Goal: Task Accomplishment & Management: Use online tool/utility

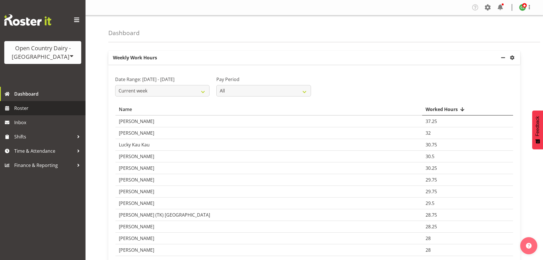
click at [29, 106] on span "Roster" at bounding box center [48, 108] width 68 height 9
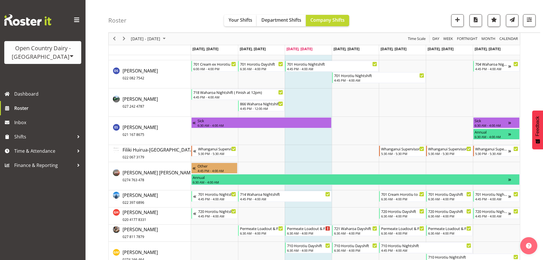
scroll to position [1284, 0]
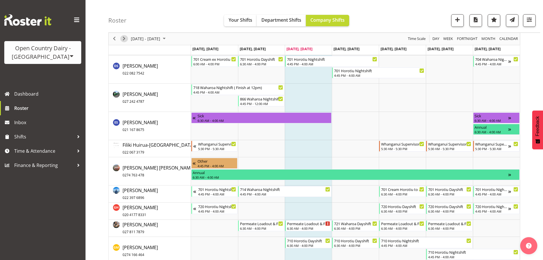
click at [124, 40] on span "Next" at bounding box center [124, 38] width 7 height 7
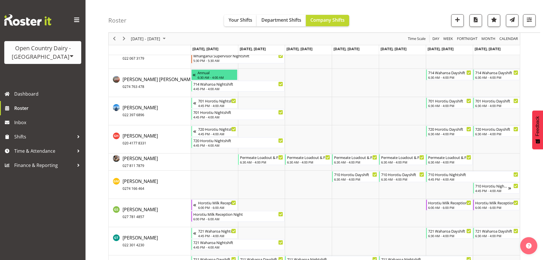
scroll to position [1497, 0]
